Goal: Find specific fact: Find specific fact

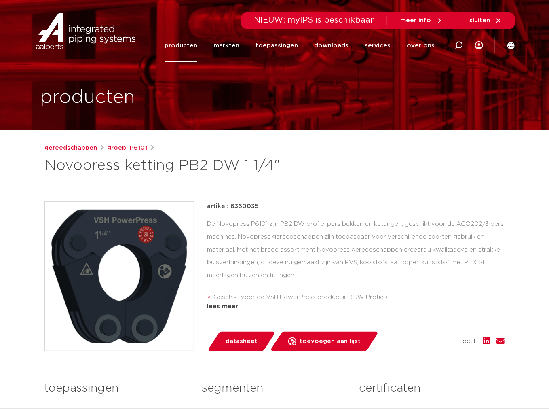
click at [328, 168] on h1 "Novopress ketting PB2 DW 1 1/4"" at bounding box center [196, 165] width 304 height 19
drag, startPoint x: 317, startPoint y: 167, endPoint x: 40, endPoint y: 169, distance: 276.6
click at [40, 169] on div "gereedschappen groep: P6101 Novopress ketting PB2 DW 1 1/4"" at bounding box center [274, 324] width 473 height 363
click at [343, 174] on h1 "Novopress ketting PB2 DW 1 1/4"" at bounding box center [196, 165] width 304 height 19
click at [245, 208] on p "artikel: 6360035" at bounding box center [233, 206] width 52 height 10
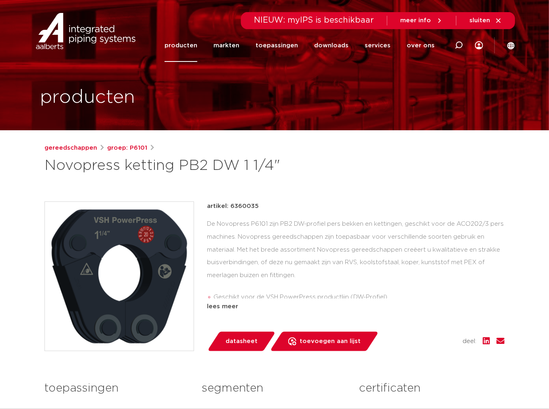
click at [244, 207] on p "artikel: 6360035" at bounding box center [233, 206] width 52 height 10
copy p "6360035"
drag, startPoint x: 378, startPoint y: 173, endPoint x: 377, endPoint y: 169, distance: 4.5
click at [378, 172] on div "gereedschappen groep: P6101 Novopress ketting PB2 DW 1 1/4"" at bounding box center [274, 159] width 460 height 32
click at [273, 193] on div "gereedschappen groep: P6101 Novopress ketting PB2 DW 1 1/4"" at bounding box center [274, 324] width 473 height 363
